Goal: Task Accomplishment & Management: Use online tool/utility

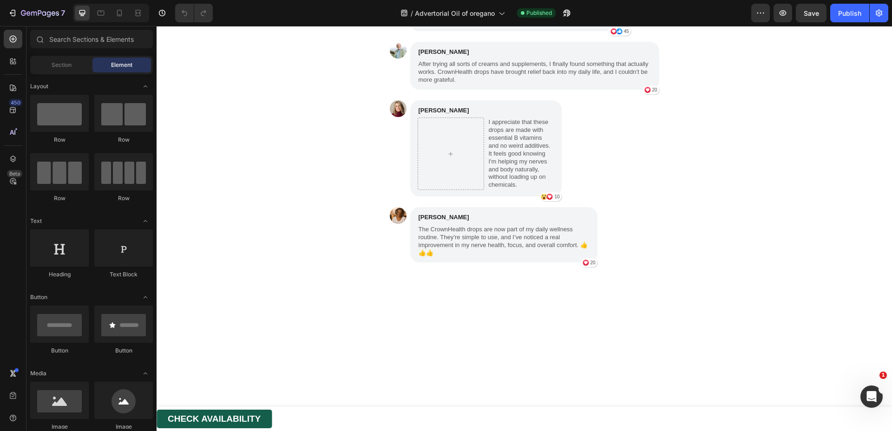
scroll to position [5563, 0]
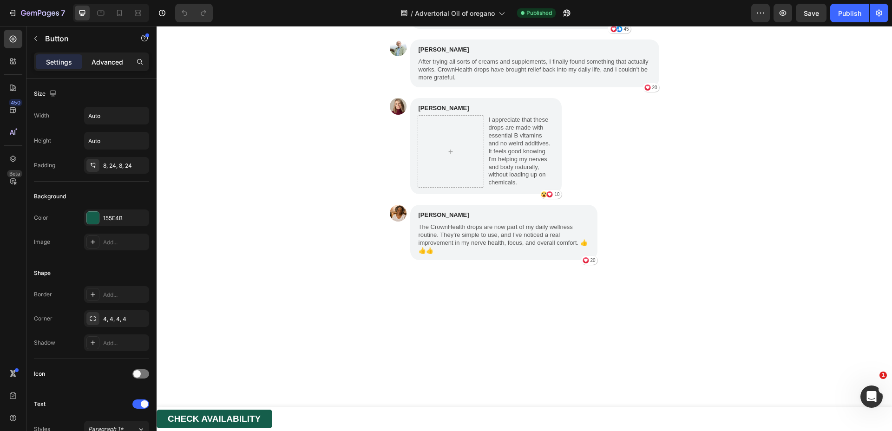
click at [99, 67] on div "Advanced" at bounding box center [107, 61] width 46 height 15
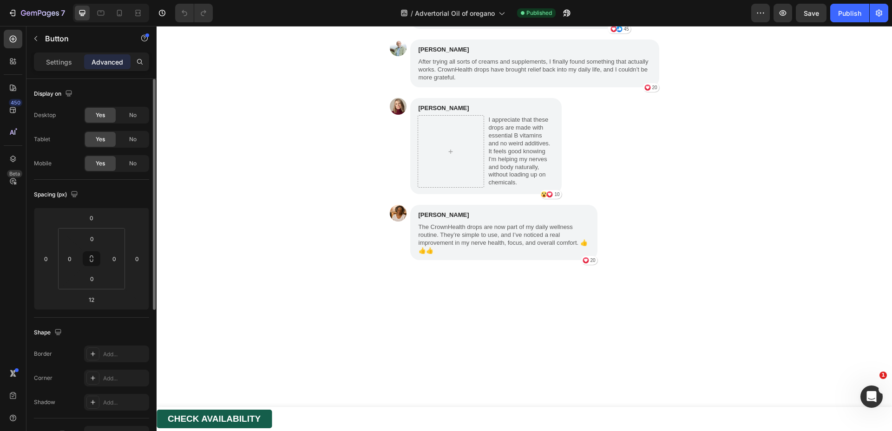
scroll to position [81, 0]
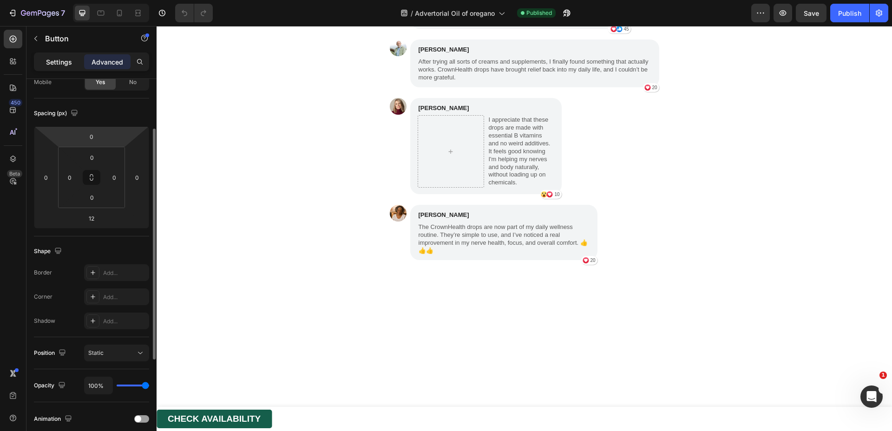
click at [59, 59] on p "Settings" at bounding box center [59, 62] width 26 height 10
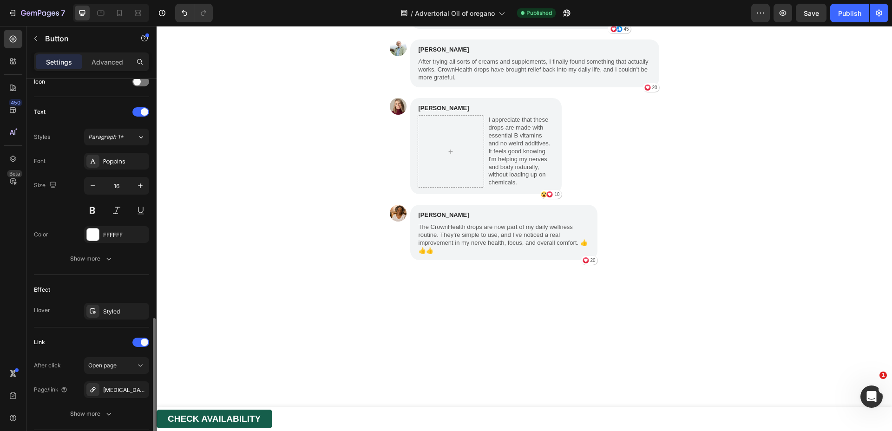
scroll to position [351, 0]
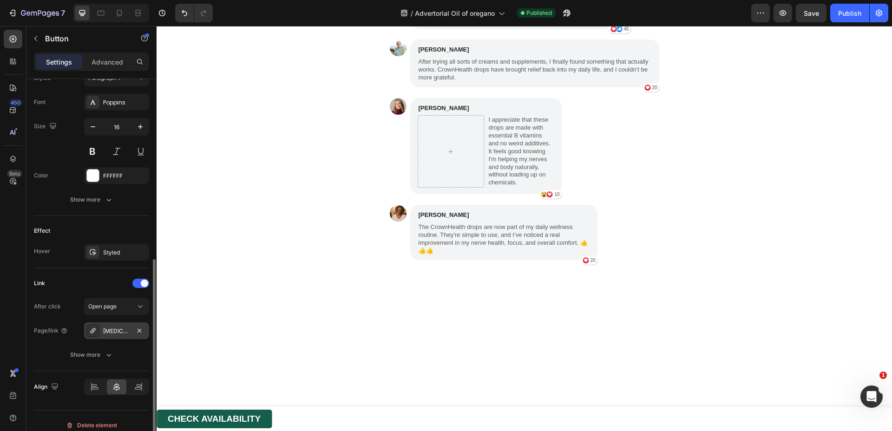
click at [125, 332] on div "[MEDICAL_DATA] Methylated Drops" at bounding box center [116, 331] width 27 height 8
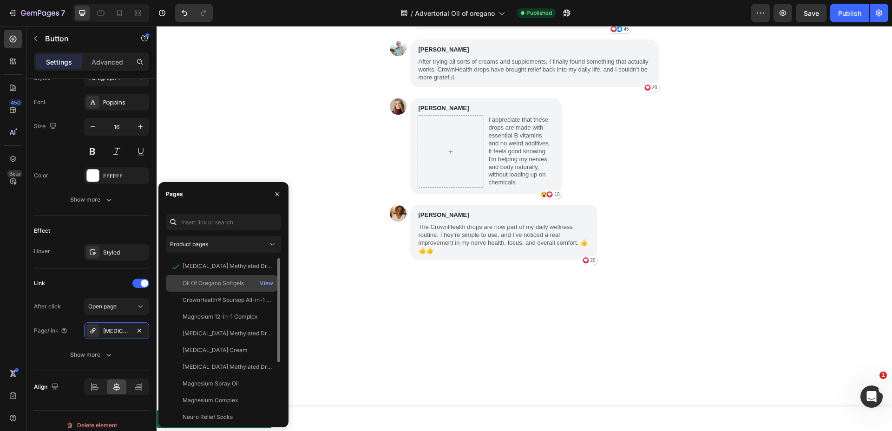
click at [231, 288] on div "Oil Of Oregano Softgels View" at bounding box center [222, 283] width 112 height 17
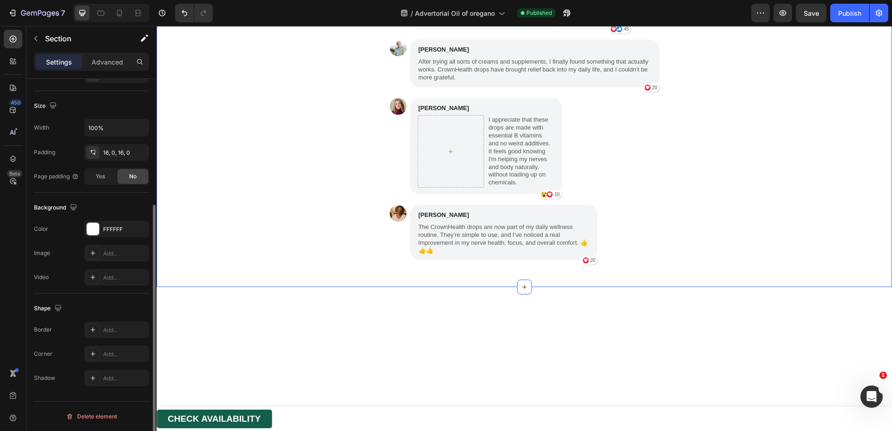
scroll to position [0, 0]
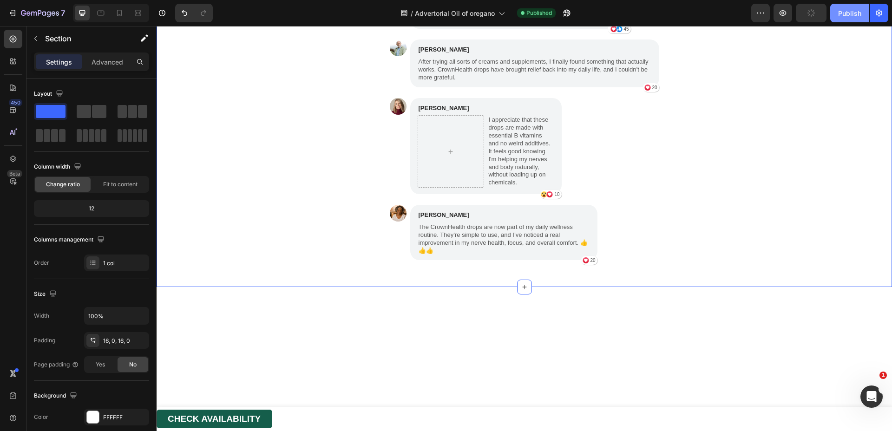
click at [862, 21] on button "Publish" at bounding box center [849, 13] width 39 height 19
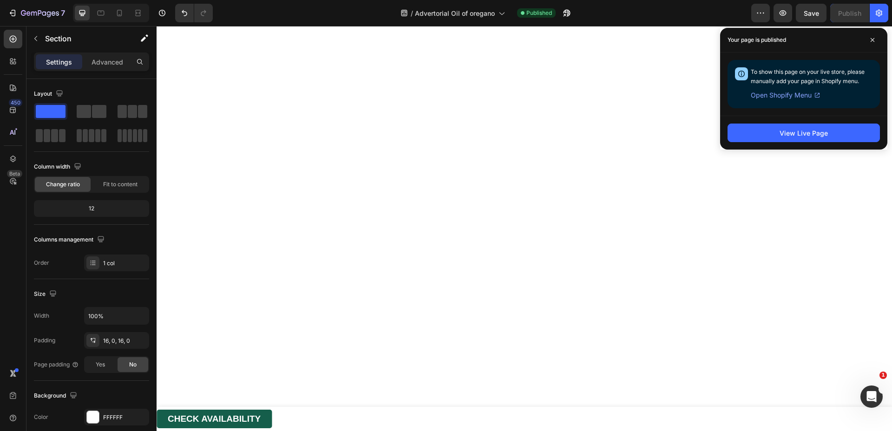
scroll to position [3990, 0]
click at [872, 41] on icon at bounding box center [872, 40] width 5 height 5
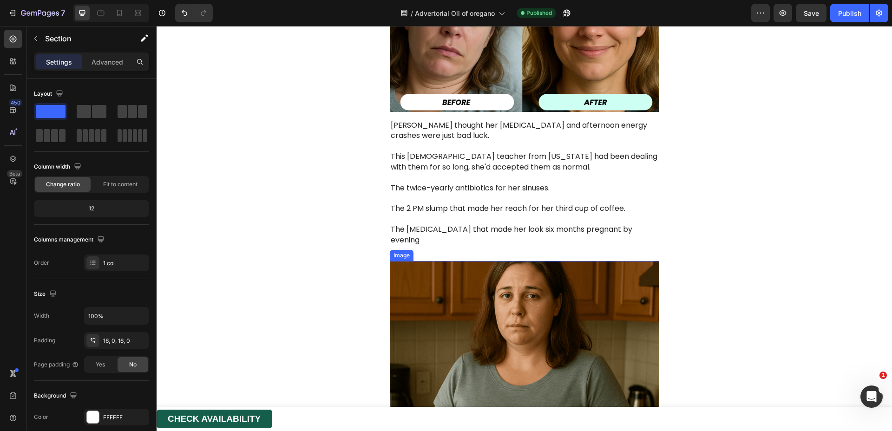
scroll to position [0, 0]
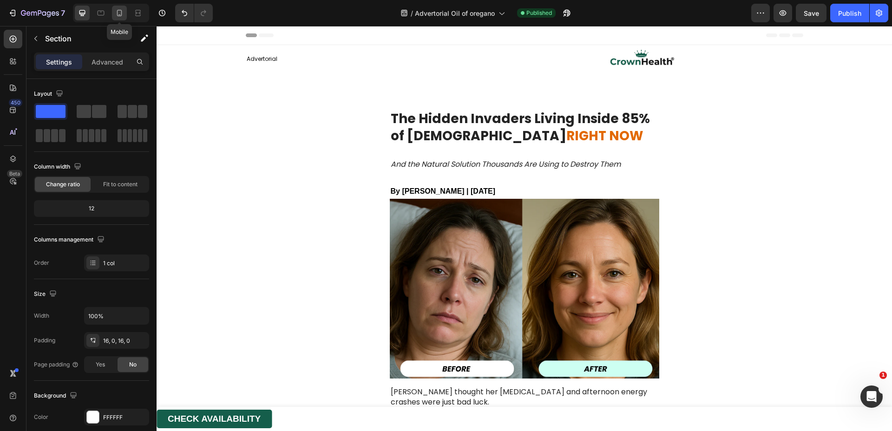
click at [118, 11] on icon at bounding box center [119, 12] width 9 height 9
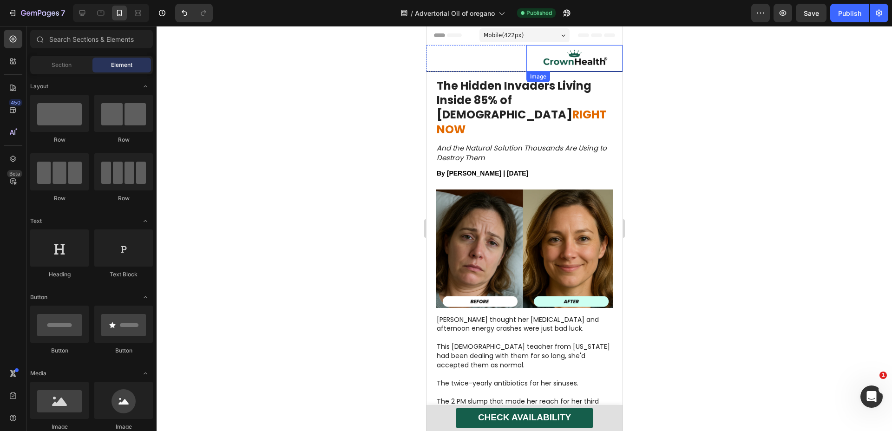
click at [547, 59] on img at bounding box center [574, 58] width 93 height 26
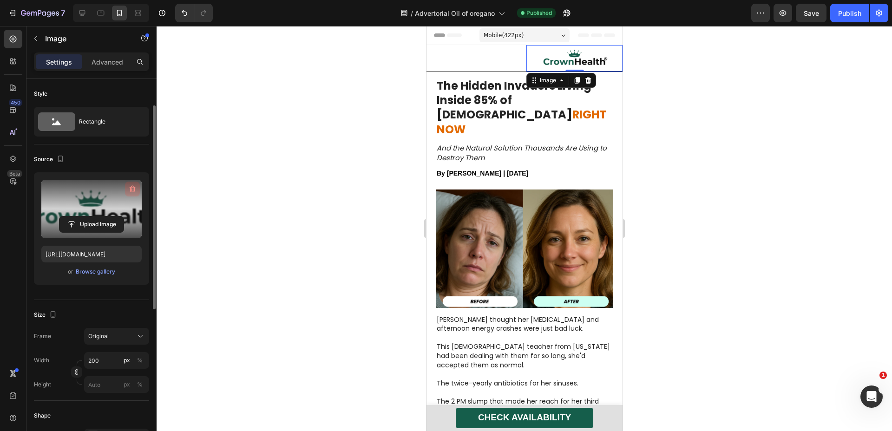
scroll to position [61, 0]
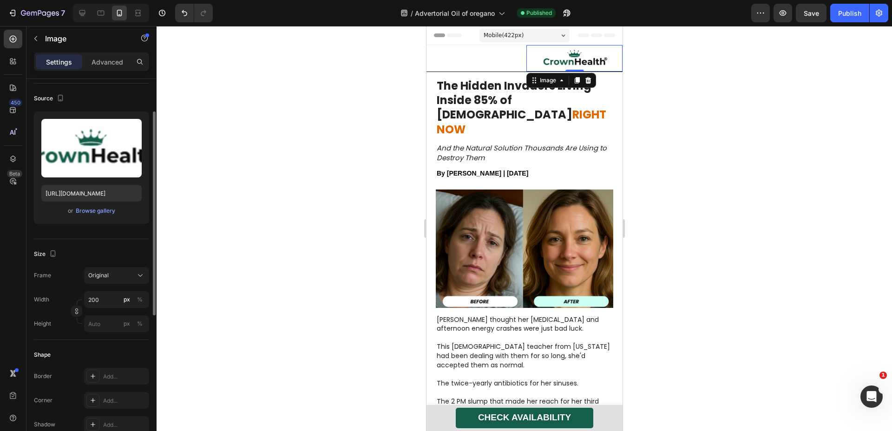
click at [363, 148] on div at bounding box center [525, 228] width 736 height 405
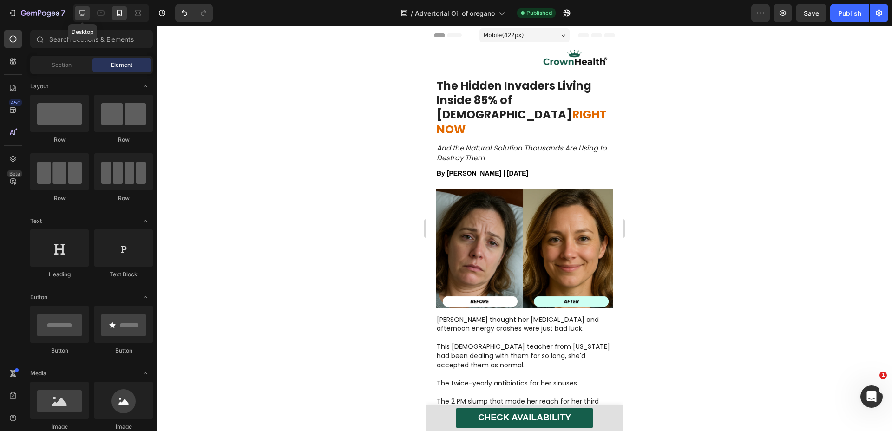
click at [83, 14] on icon at bounding box center [82, 13] width 6 height 6
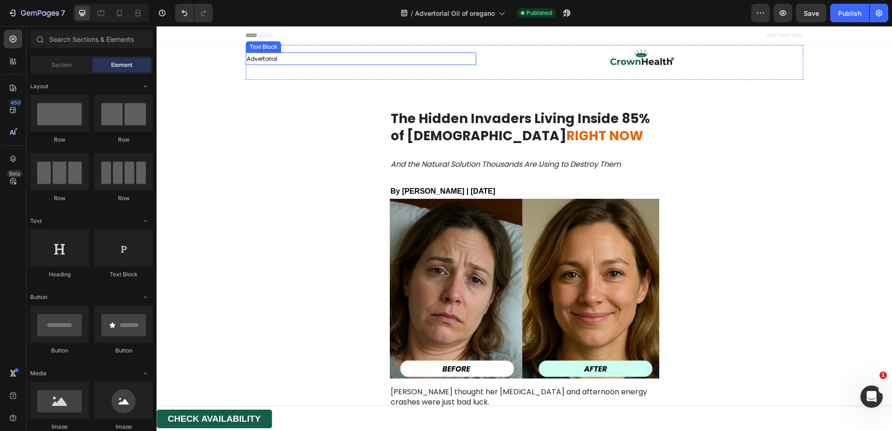
click at [264, 59] on span "Advertorial" at bounding box center [262, 59] width 31 height 8
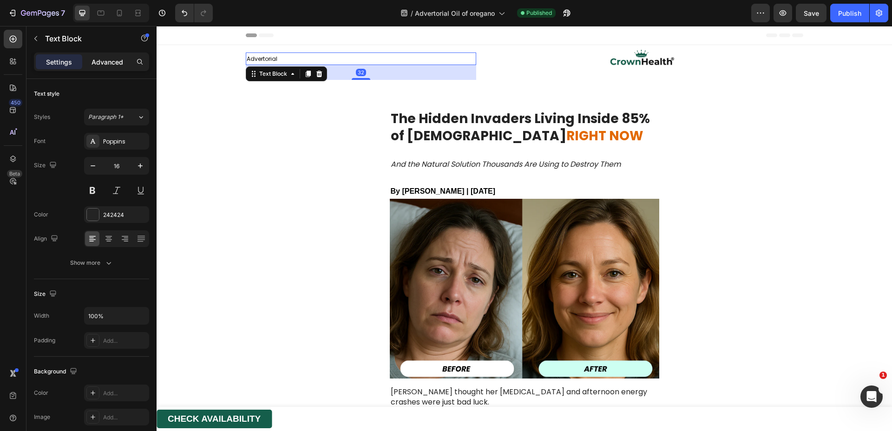
click at [119, 66] on p "Advanced" at bounding box center [108, 62] width 32 height 10
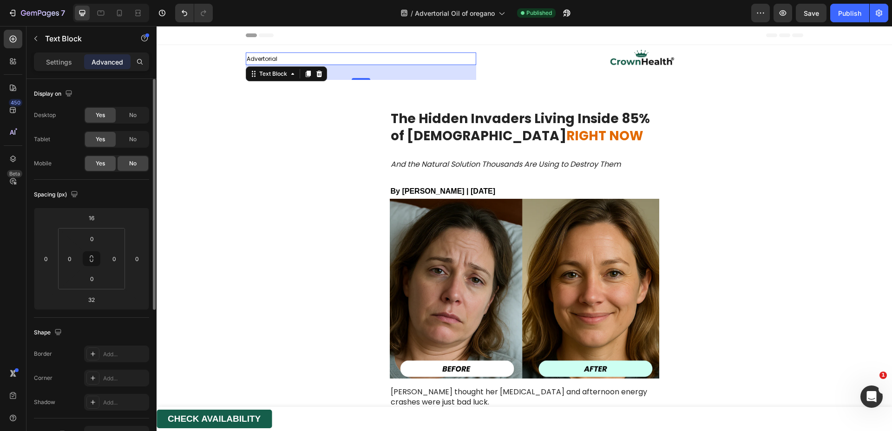
click at [103, 161] on span "Yes" at bounding box center [100, 163] width 9 height 8
click at [863, 13] on button "Publish" at bounding box center [849, 13] width 39 height 19
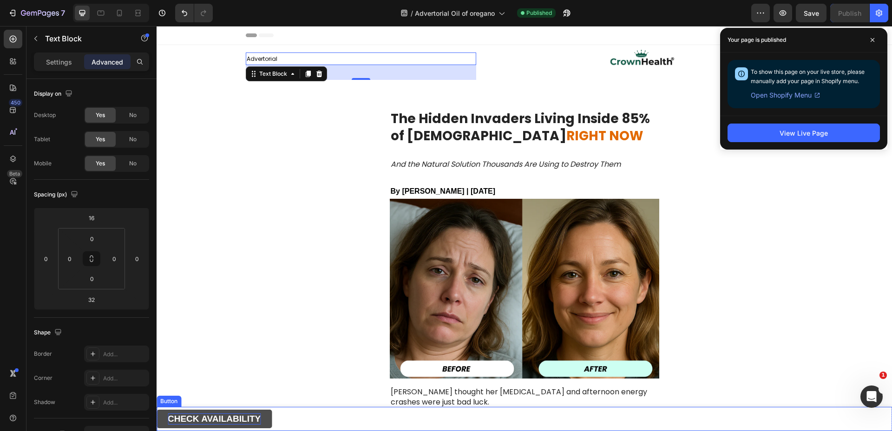
click at [216, 420] on strong "CHECK AVAILABILITY" at bounding box center [214, 419] width 93 height 10
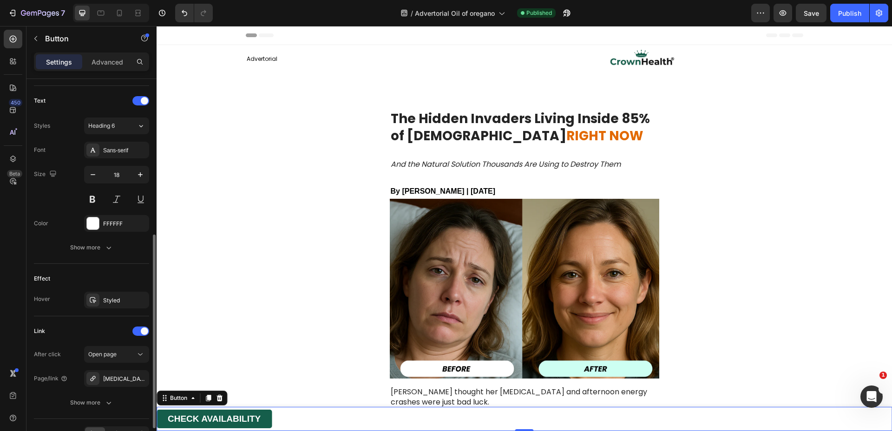
scroll to position [321, 0]
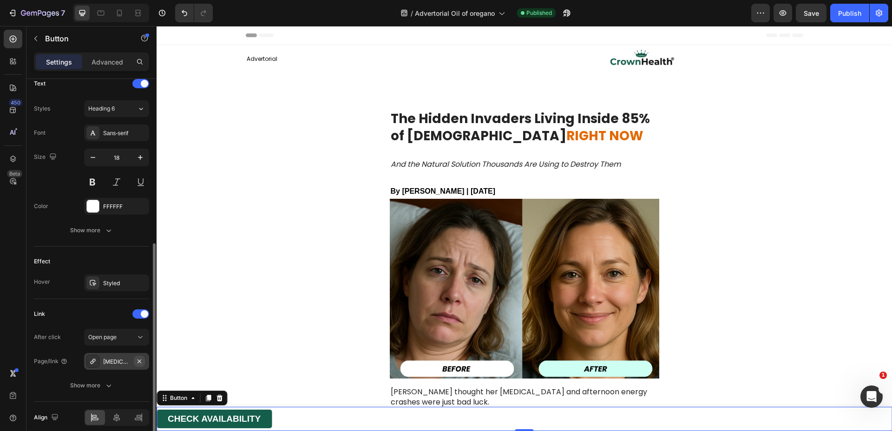
click at [140, 361] on icon "button" at bounding box center [139, 361] width 7 height 7
click at [125, 362] on div "Add..." at bounding box center [125, 362] width 44 height 8
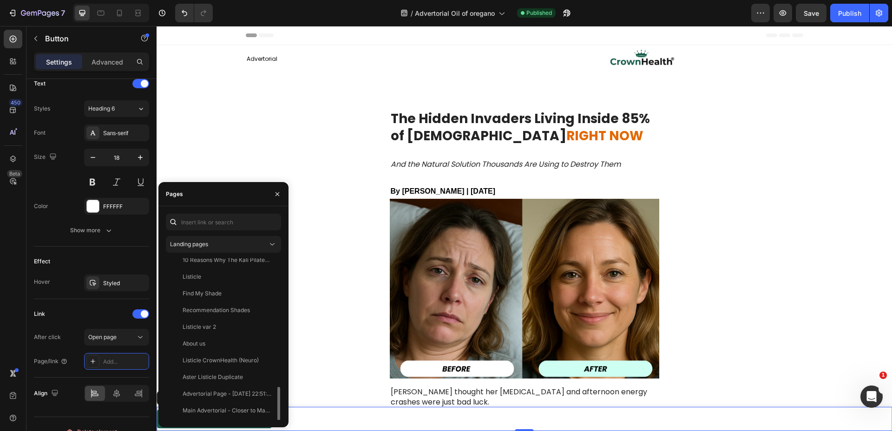
scroll to position [374, 0]
click at [238, 250] on button "Landing pages" at bounding box center [223, 244] width 115 height 17
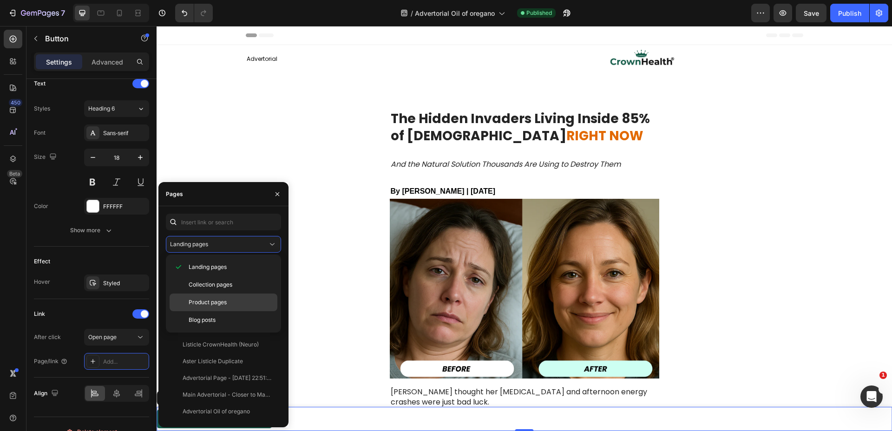
click at [225, 304] on span "Product pages" at bounding box center [208, 302] width 38 height 8
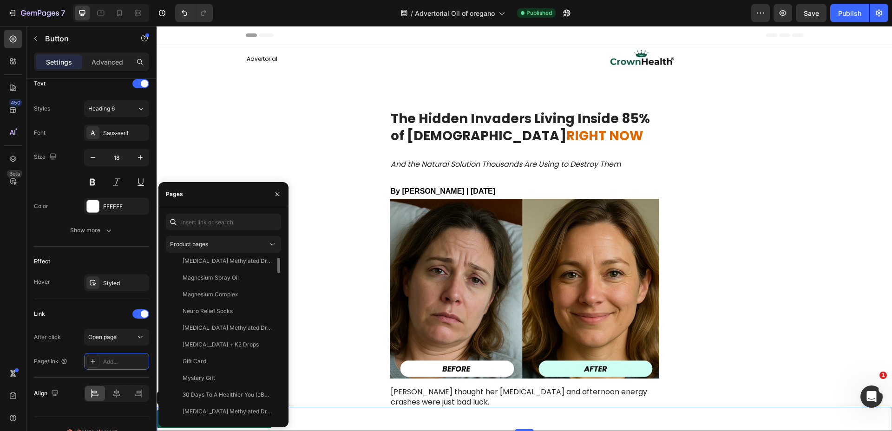
scroll to position [0, 0]
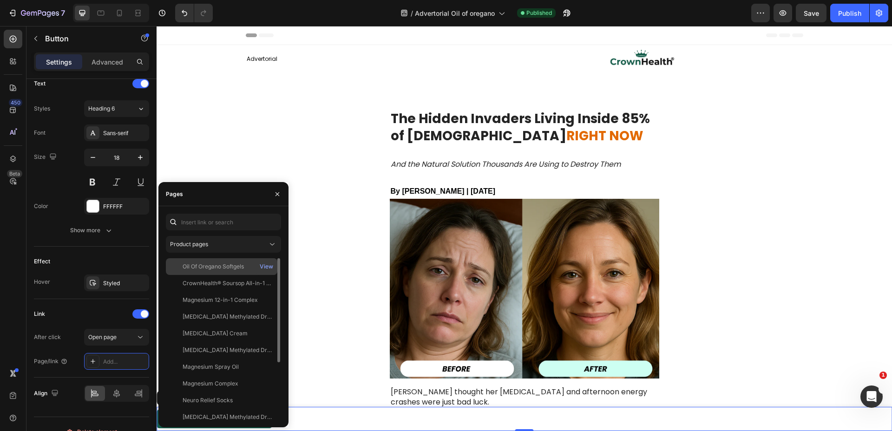
click at [237, 269] on div "Oil Of Oregano Softgels" at bounding box center [213, 267] width 61 height 8
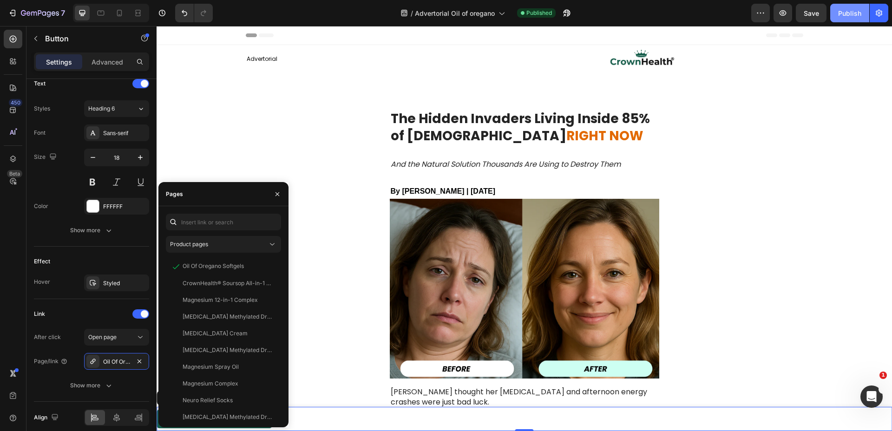
click at [842, 17] on div "Publish" at bounding box center [849, 13] width 23 height 10
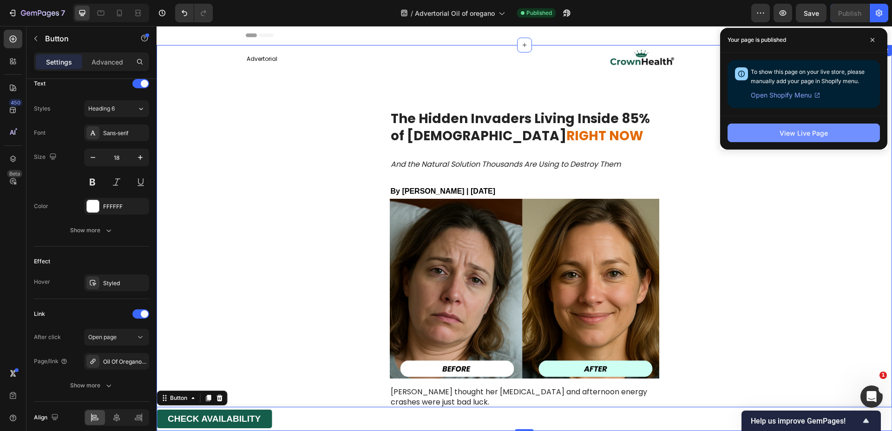
click at [804, 134] on div "View Live Page" at bounding box center [804, 133] width 48 height 10
